Goal: Task Accomplishment & Management: Use online tool/utility

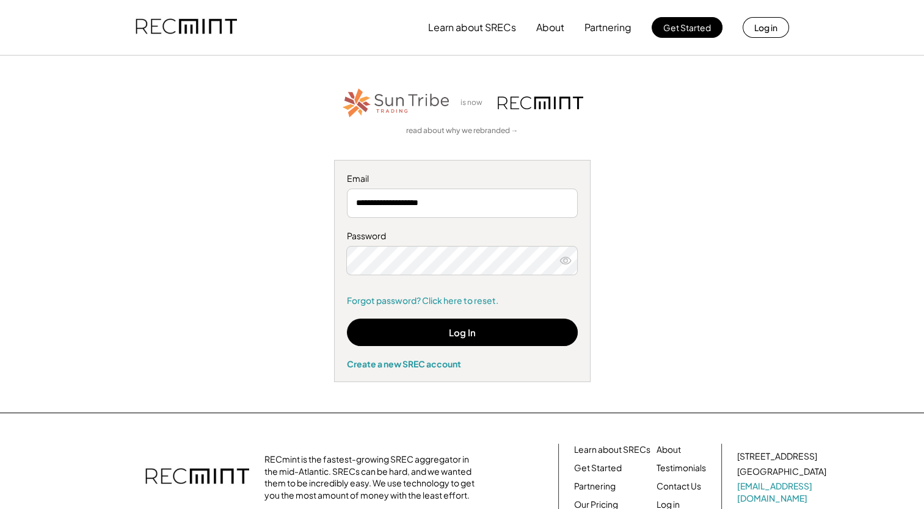
click at [592, 280] on div "**********" at bounding box center [462, 234] width 752 height 296
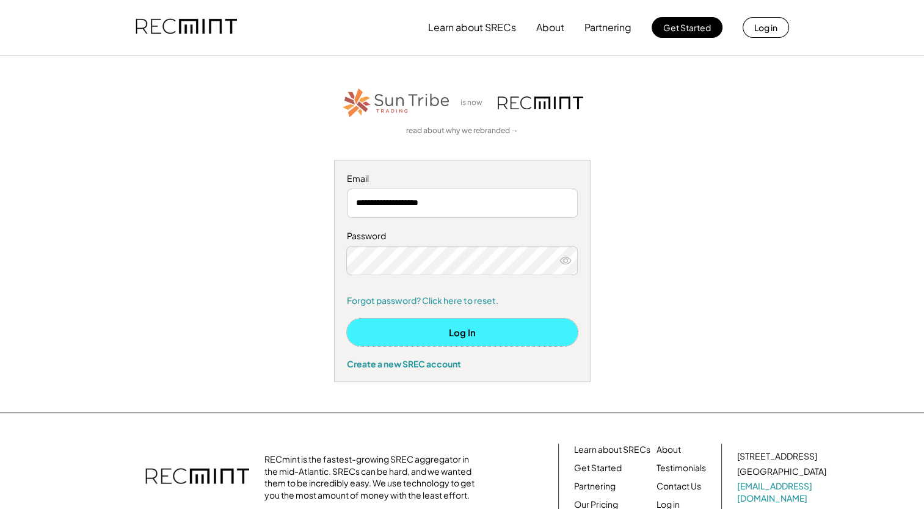
click at [507, 338] on button "Log In" at bounding box center [462, 332] width 231 height 27
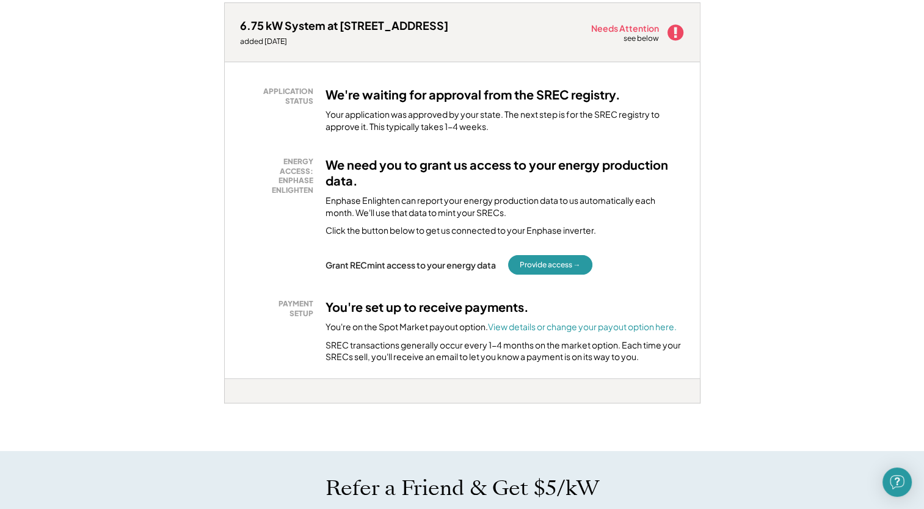
scroll to position [256, 0]
click at [564, 258] on button "Provide access →" at bounding box center [550, 265] width 84 height 20
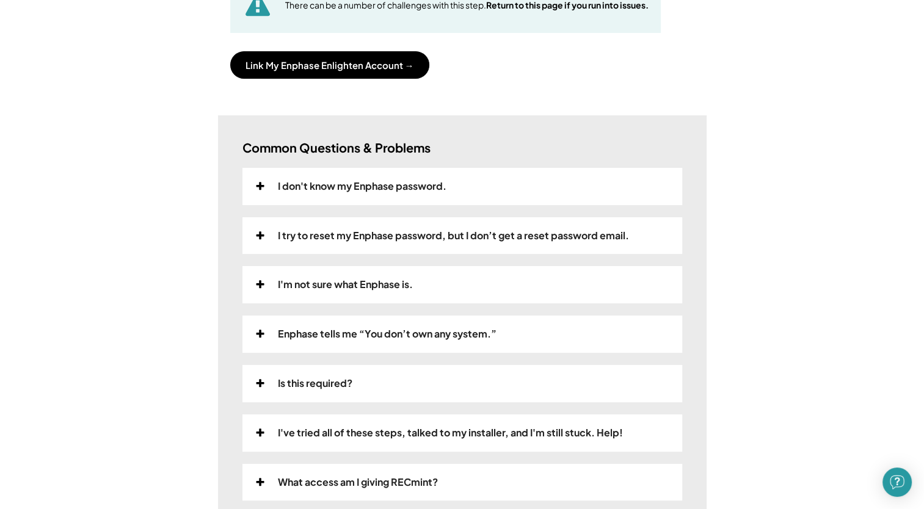
scroll to position [261, 0]
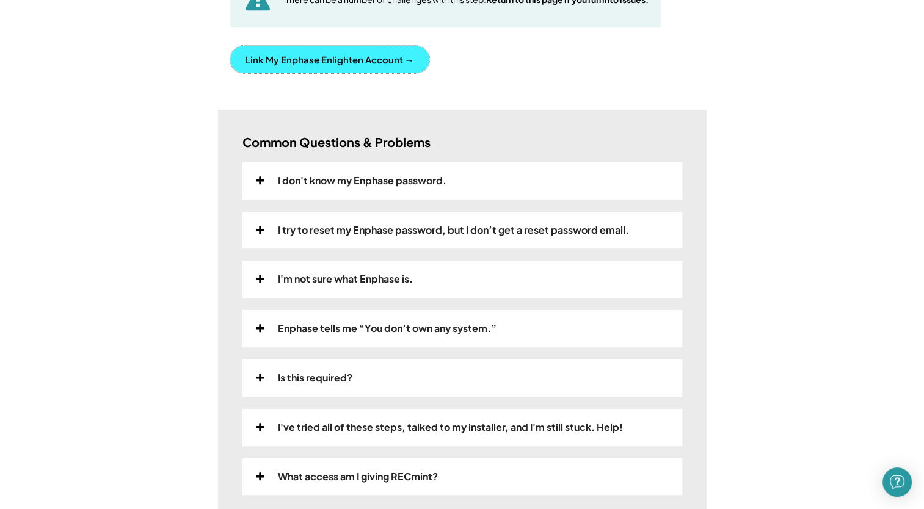
click at [374, 60] on button "Link My Enphase Enlighten Account →" at bounding box center [329, 59] width 199 height 27
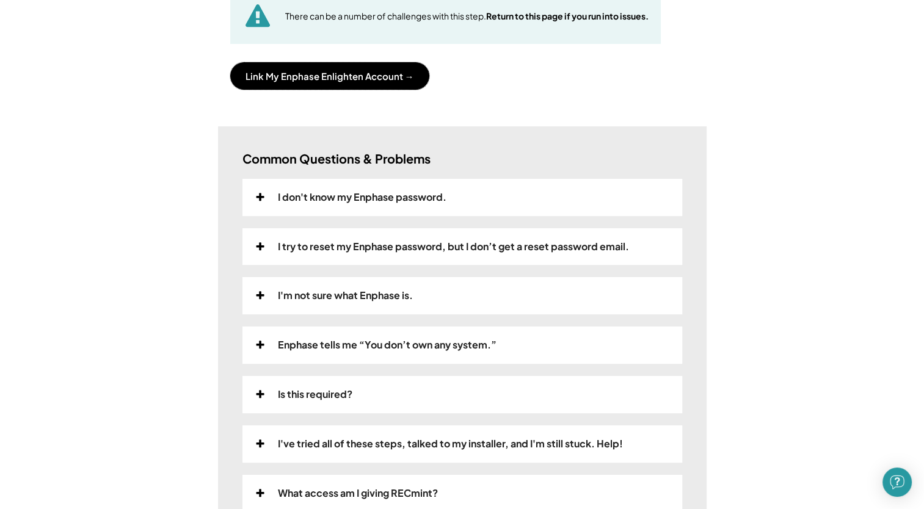
scroll to position [0, 0]
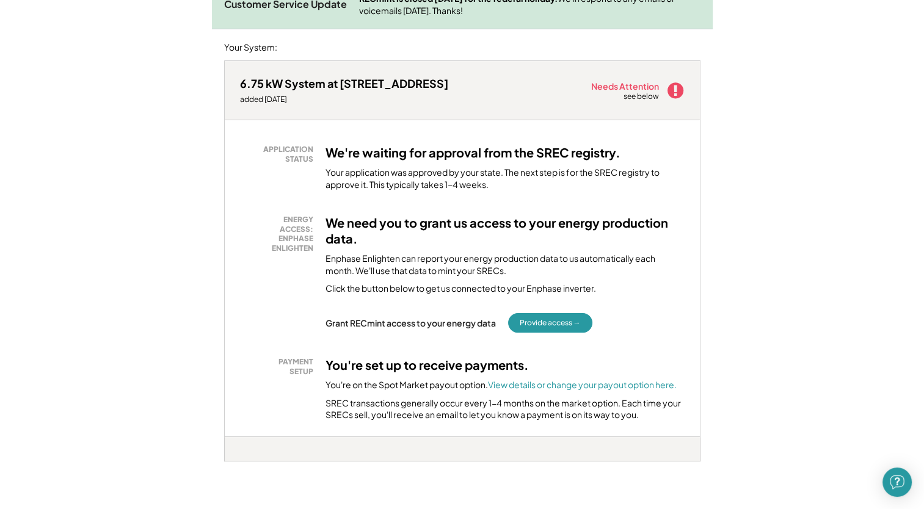
scroll to position [200, 0]
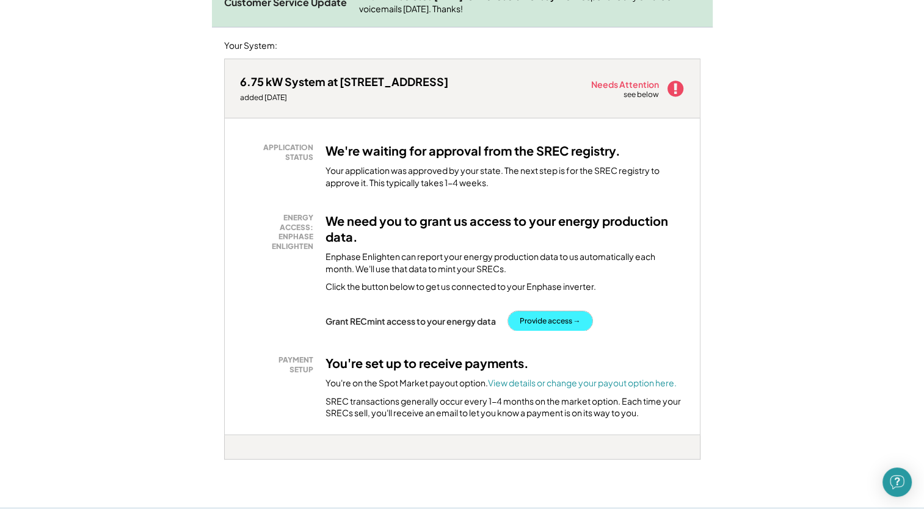
click at [534, 317] on button "Provide access →" at bounding box center [550, 321] width 84 height 20
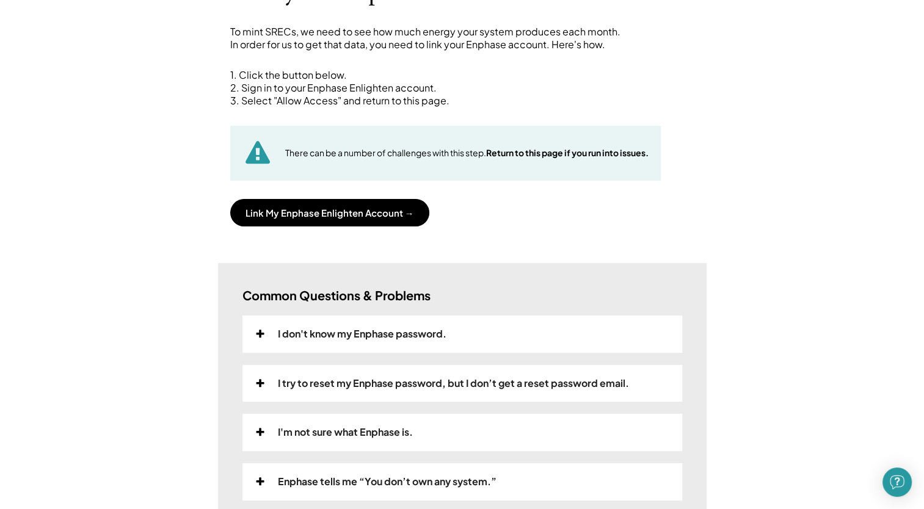
scroll to position [92, 0]
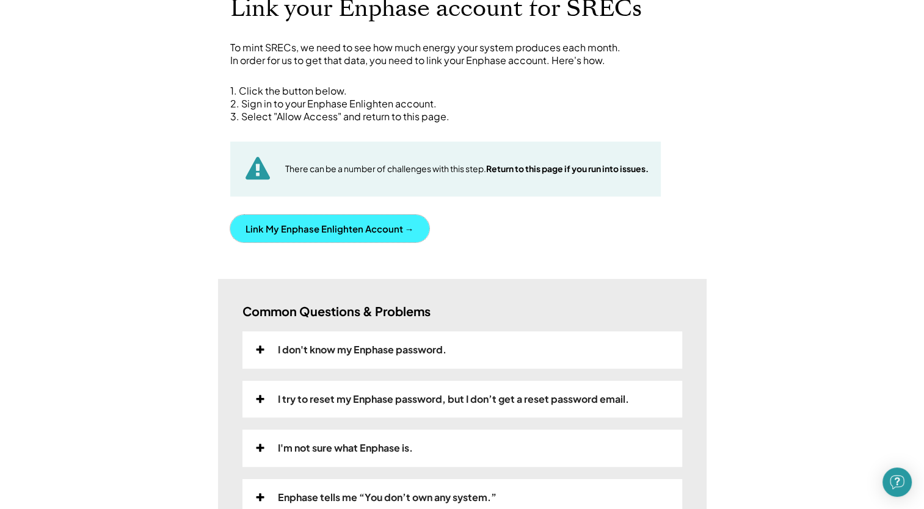
click at [364, 227] on button "Link My Enphase Enlighten Account →" at bounding box center [329, 228] width 199 height 27
